Goal: Answer question/provide support

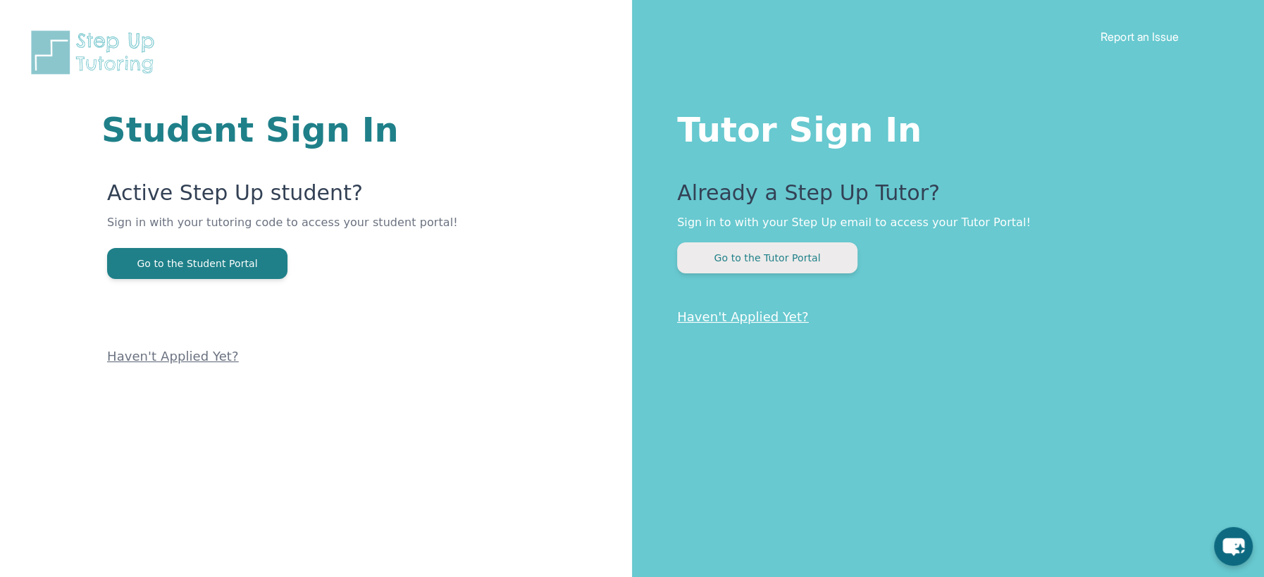
click at [759, 253] on button "Go to the Tutor Portal" at bounding box center [767, 257] width 180 height 31
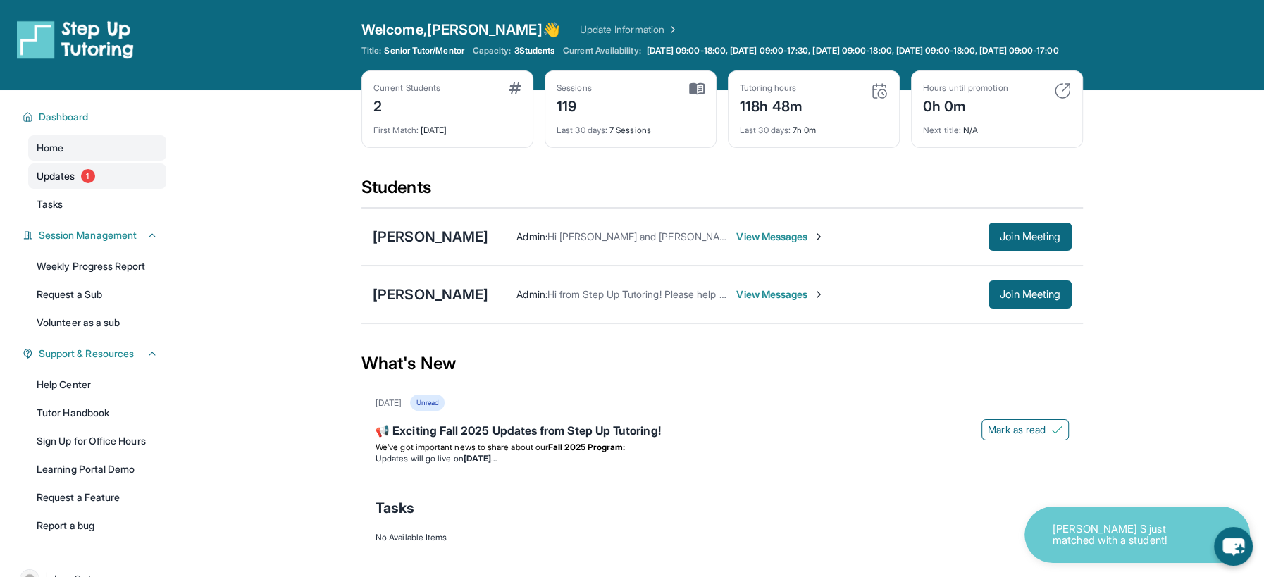
click at [73, 183] on span "Updates" at bounding box center [56, 176] width 39 height 14
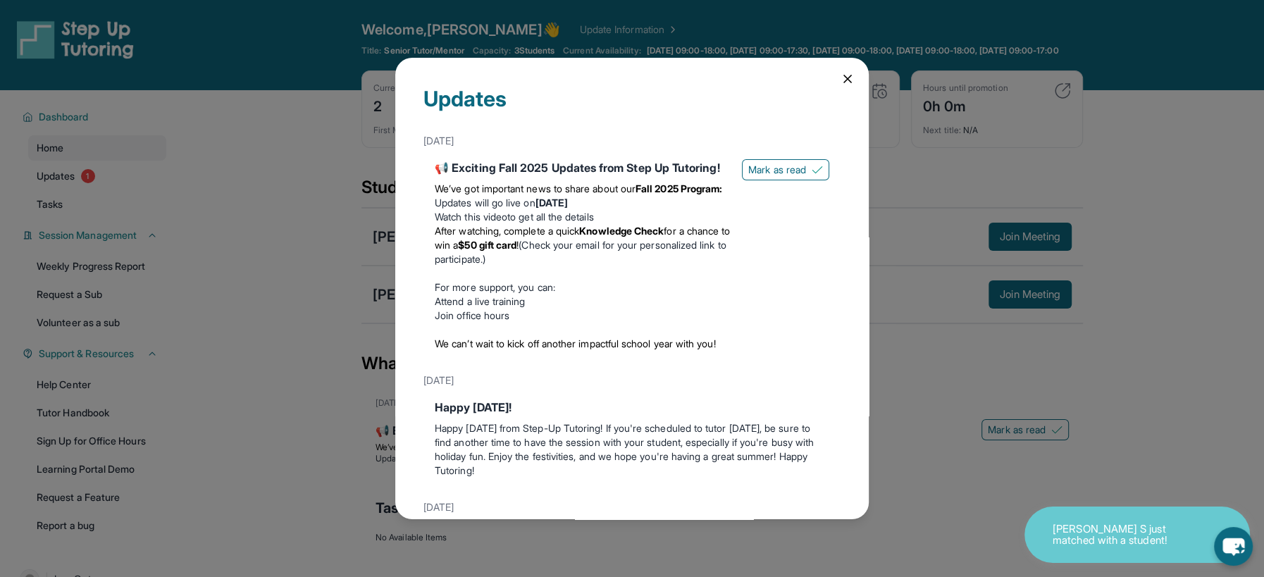
click at [849, 75] on icon at bounding box center [848, 79] width 14 height 14
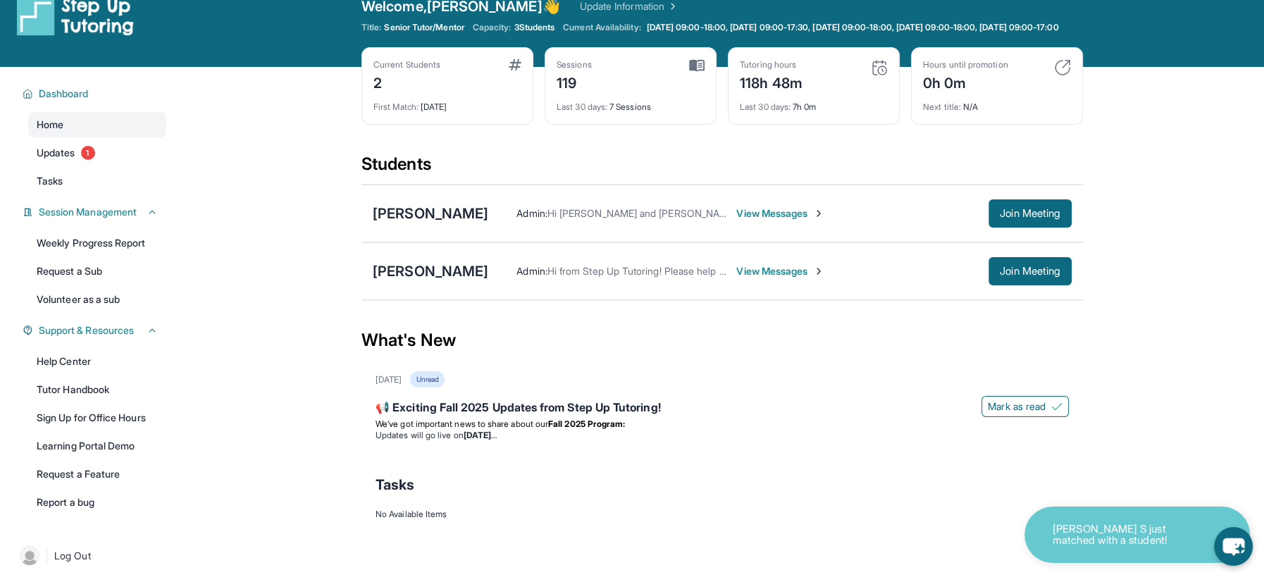
scroll to position [21, 0]
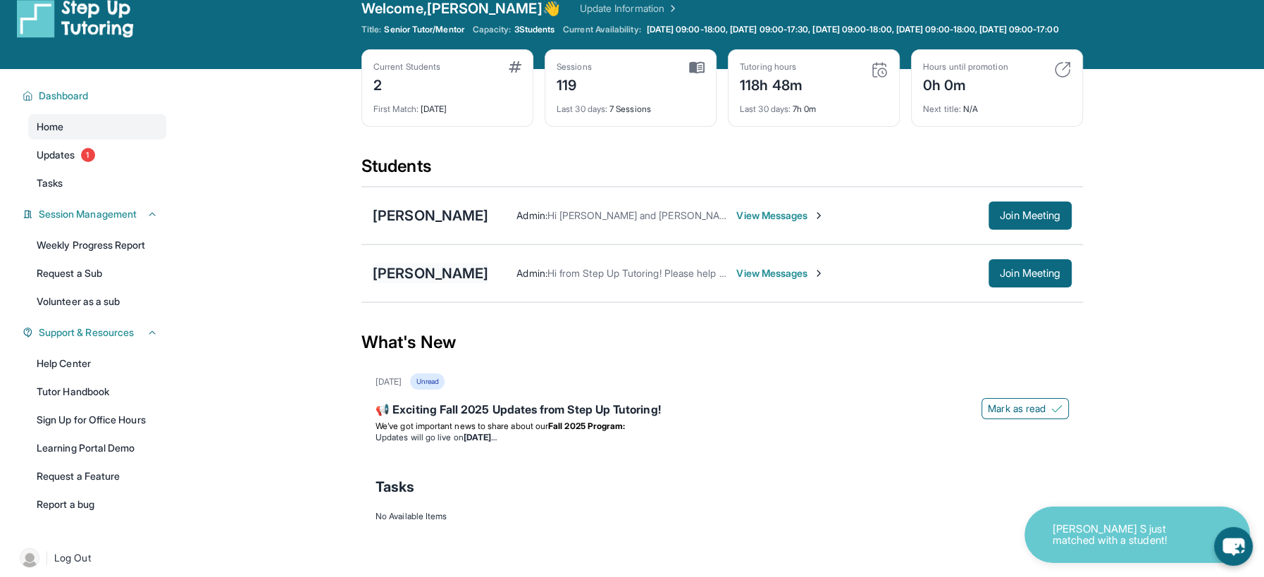
click at [427, 283] on div "Diego Martinez" at bounding box center [431, 273] width 116 height 20
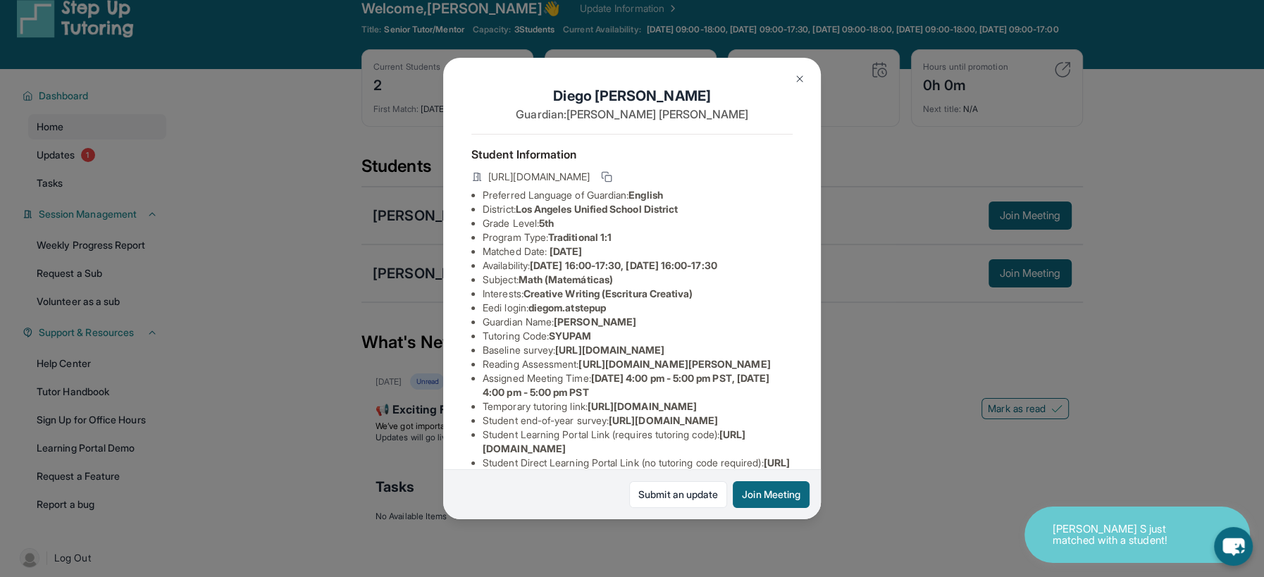
click at [800, 78] on img at bounding box center [799, 78] width 11 height 11
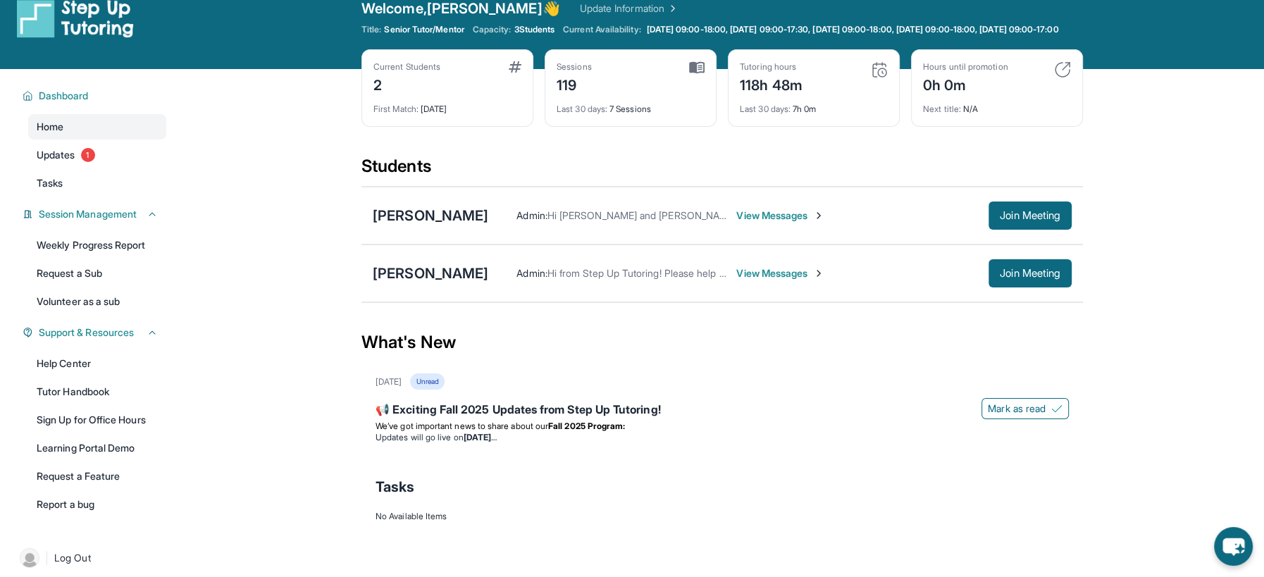
click at [433, 268] on div "Diego Martinez Admin : Hi from Step Up Tutoring! Please help your student impro…" at bounding box center [721, 273] width 721 height 58
click at [433, 280] on div "Diego Martinez" at bounding box center [431, 273] width 116 height 20
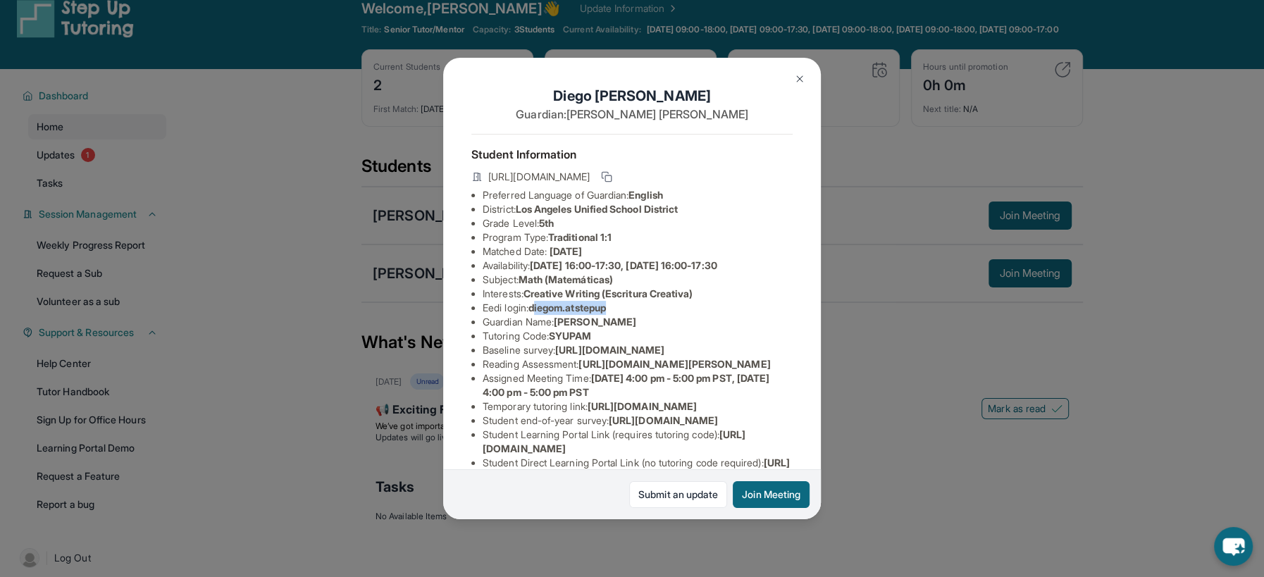
drag, startPoint x: 635, startPoint y: 303, endPoint x: 538, endPoint y: 309, distance: 97.4
click at [538, 309] on li "Eedi login : diegom.atstepup" at bounding box center [638, 308] width 310 height 14
click at [665, 325] on li "Guardian Name : Nanci Espinoza" at bounding box center [638, 322] width 310 height 14
drag, startPoint x: 626, startPoint y: 312, endPoint x: 535, endPoint y: 310, distance: 90.9
click at [535, 310] on li "Eedi login : diegom.atstepup" at bounding box center [638, 308] width 310 height 14
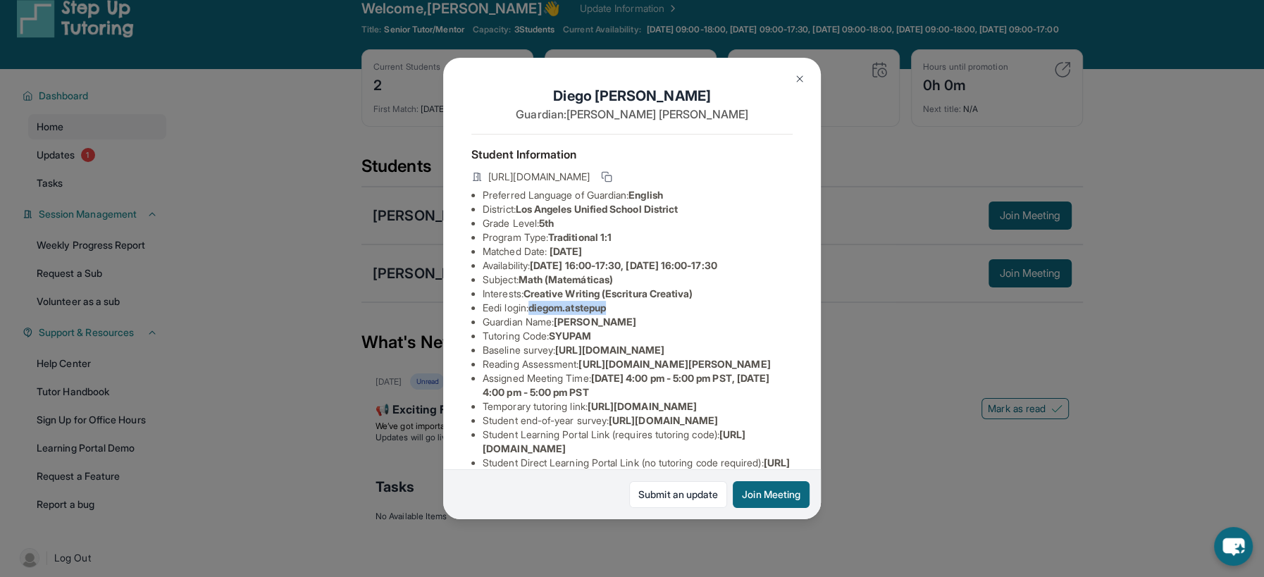
copy span "diegom.atstepup"
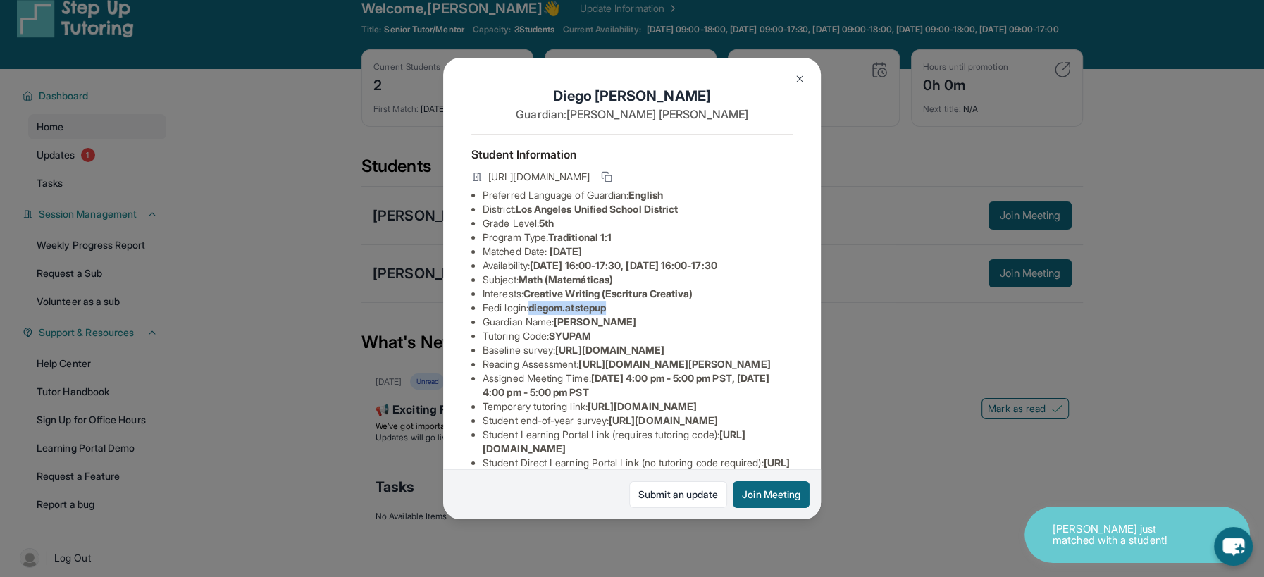
click at [807, 80] on button at bounding box center [800, 79] width 28 height 28
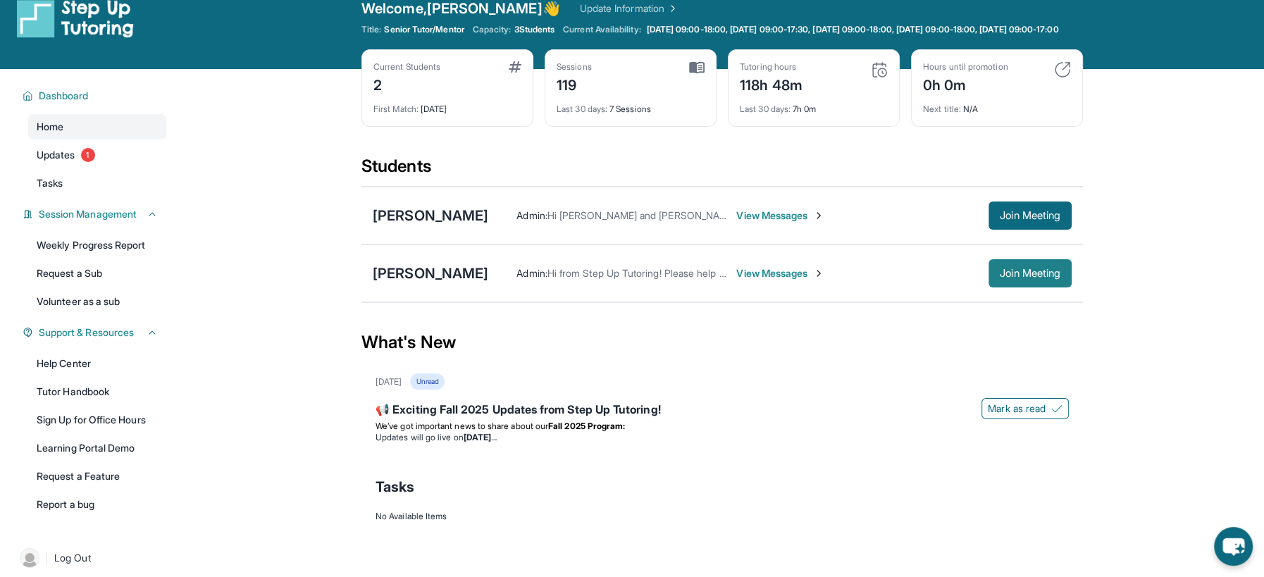
click at [1025, 287] on button "Join Meeting" at bounding box center [1029, 273] width 83 height 28
